Goal: Information Seeking & Learning: Learn about a topic

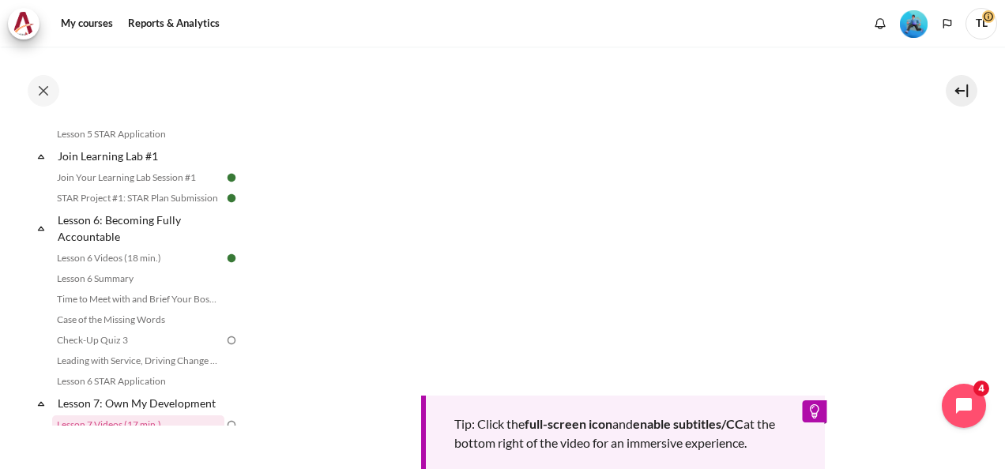
scroll to position [708, 0]
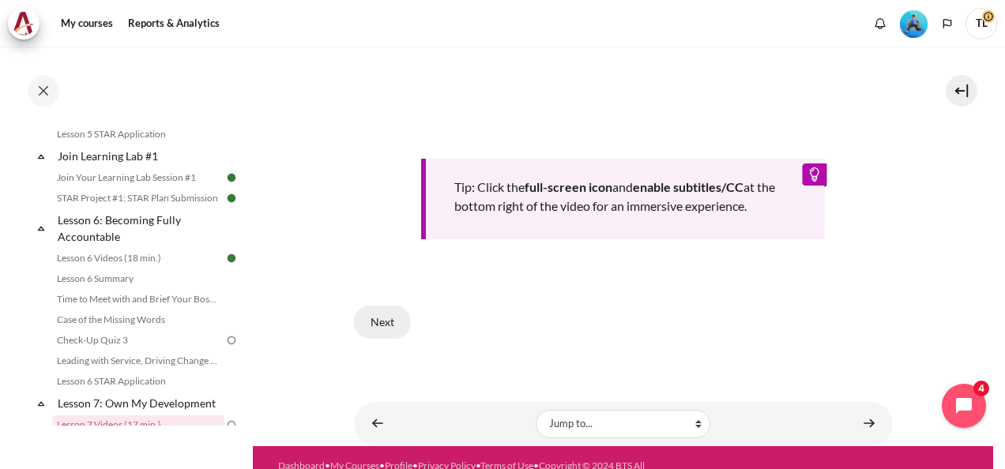
click at [387, 318] on button "Next" at bounding box center [382, 322] width 57 height 33
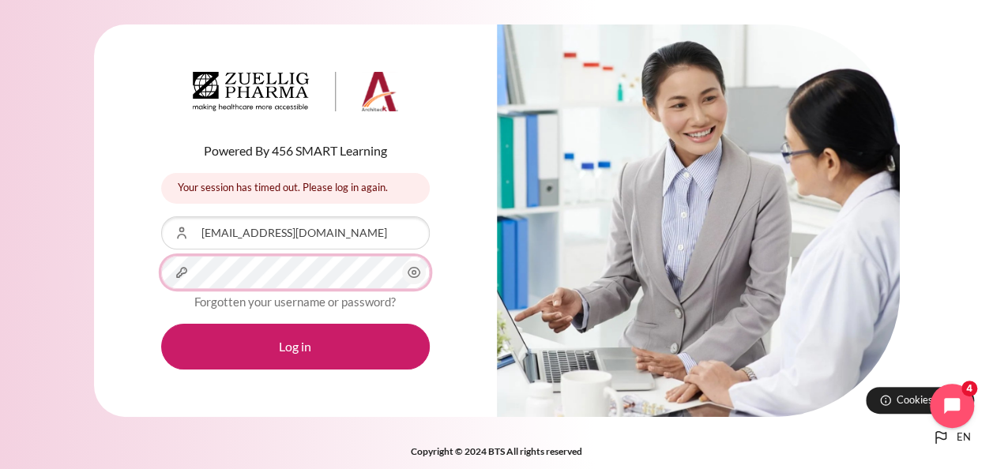
click at [161, 324] on button "Log in" at bounding box center [295, 347] width 269 height 46
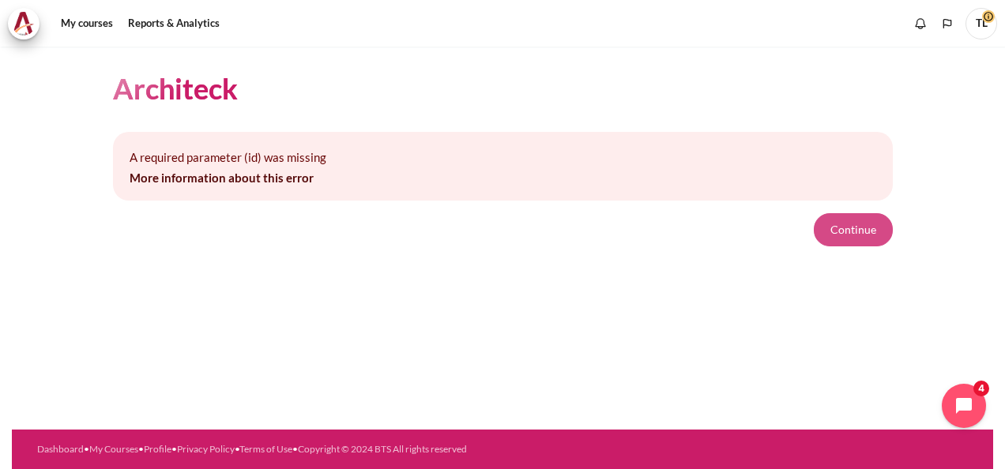
click at [849, 233] on button "Continue" at bounding box center [853, 229] width 79 height 33
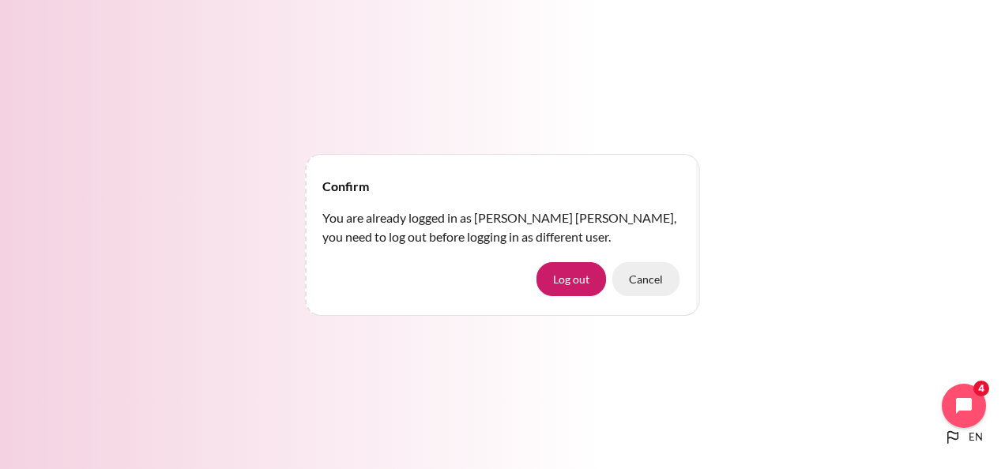
click at [647, 280] on button "Cancel" at bounding box center [645, 278] width 67 height 33
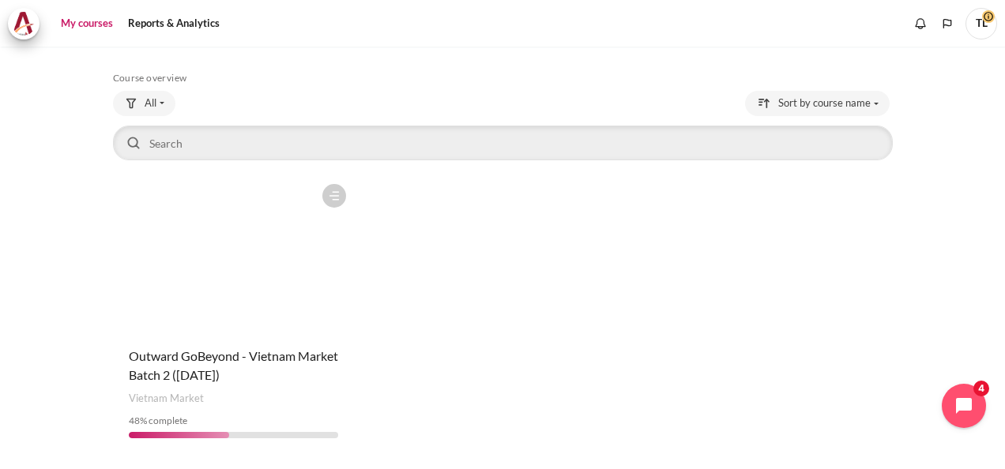
scroll to position [107, 0]
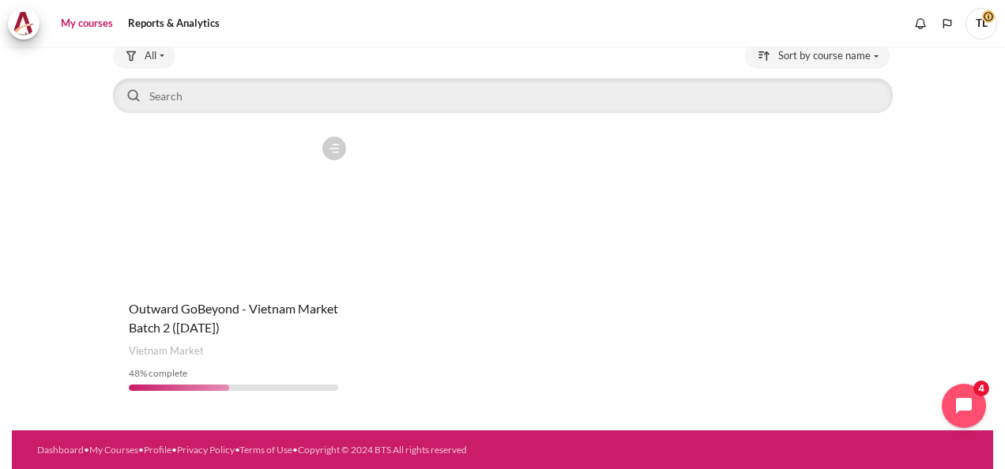
click at [199, 274] on figure "Content" at bounding box center [233, 208] width 241 height 158
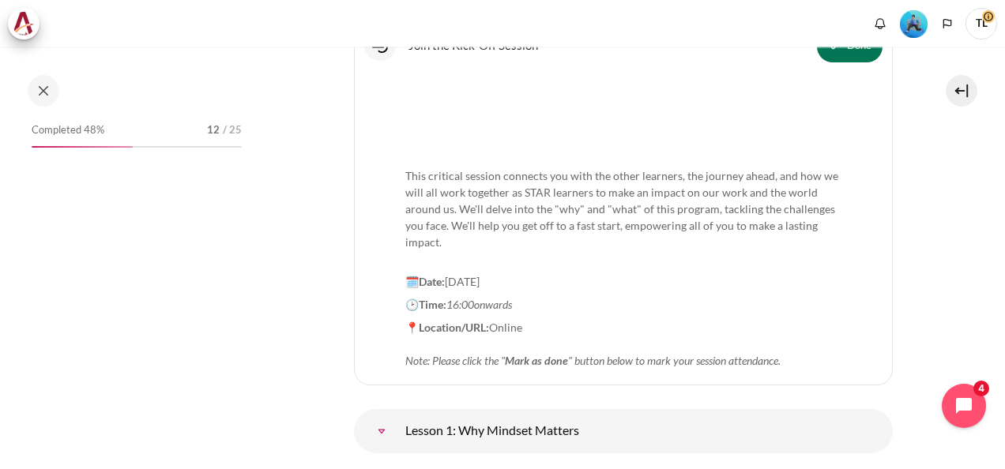
scroll to position [360, 0]
